Goal: Check status: Check status

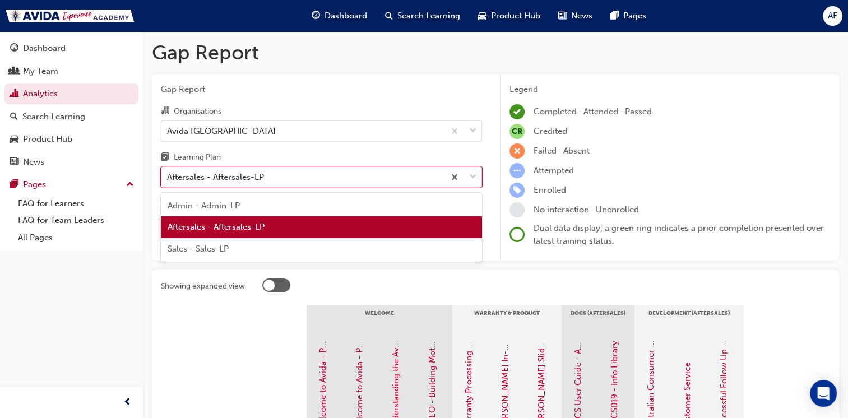
click at [322, 174] on div "Aftersales - Aftersales-LP" at bounding box center [302, 178] width 283 height 20
click at [168, 174] on input "Learning Plan option Aftersales - Aftersales-LP focused, 2 of 3. 3 results avai…" at bounding box center [167, 177] width 1 height 10
click at [273, 232] on div "Aftersales - Aftersales-LP" at bounding box center [321, 227] width 321 height 22
click at [356, 177] on div "Aftersales - Aftersales-LP" at bounding box center [302, 178] width 283 height 20
click at [168, 177] on input "Learning Plan option Aftersales - Aftersales-LP, selected. option Aftersales - …" at bounding box center [167, 177] width 1 height 10
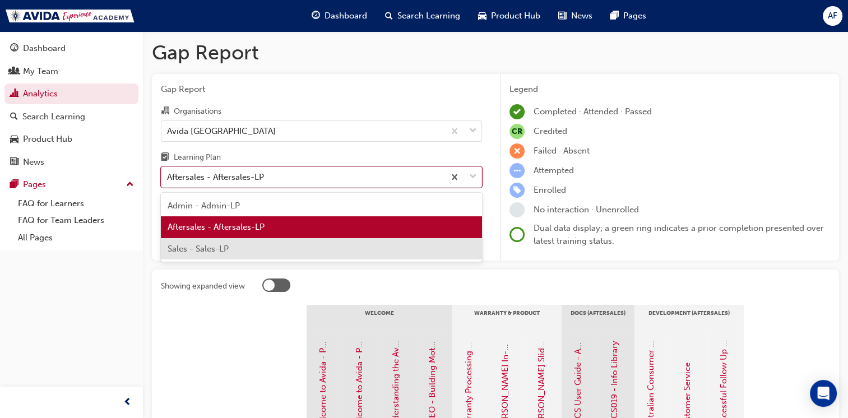
click at [251, 251] on div "Sales - Sales-LP" at bounding box center [321, 249] width 321 height 22
